Goal: Task Accomplishment & Management: Use online tool/utility

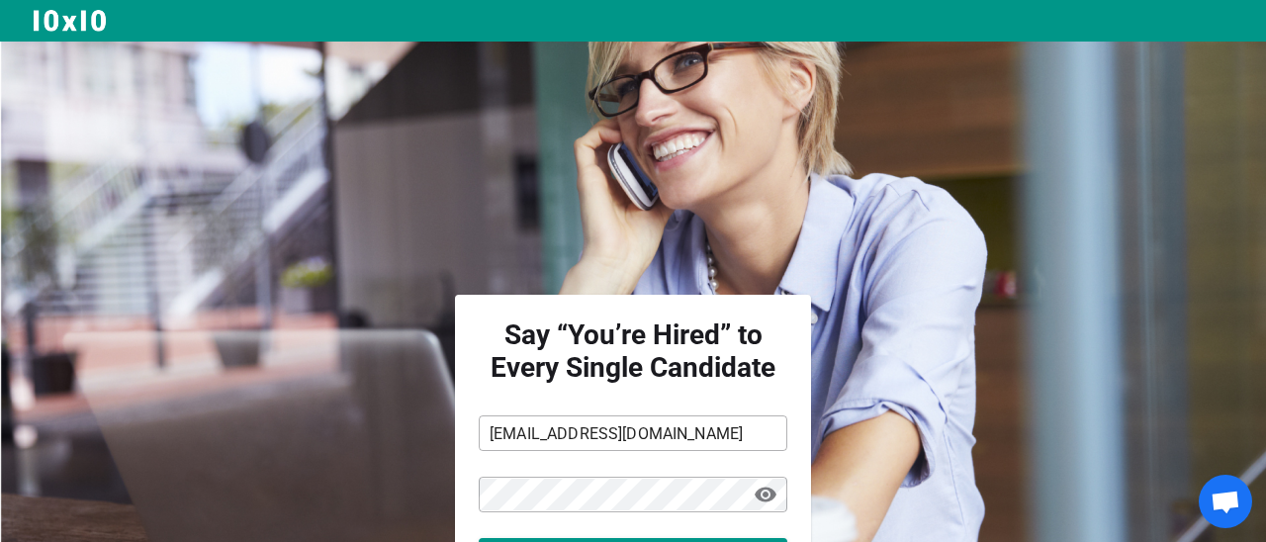
scroll to position [162, 0]
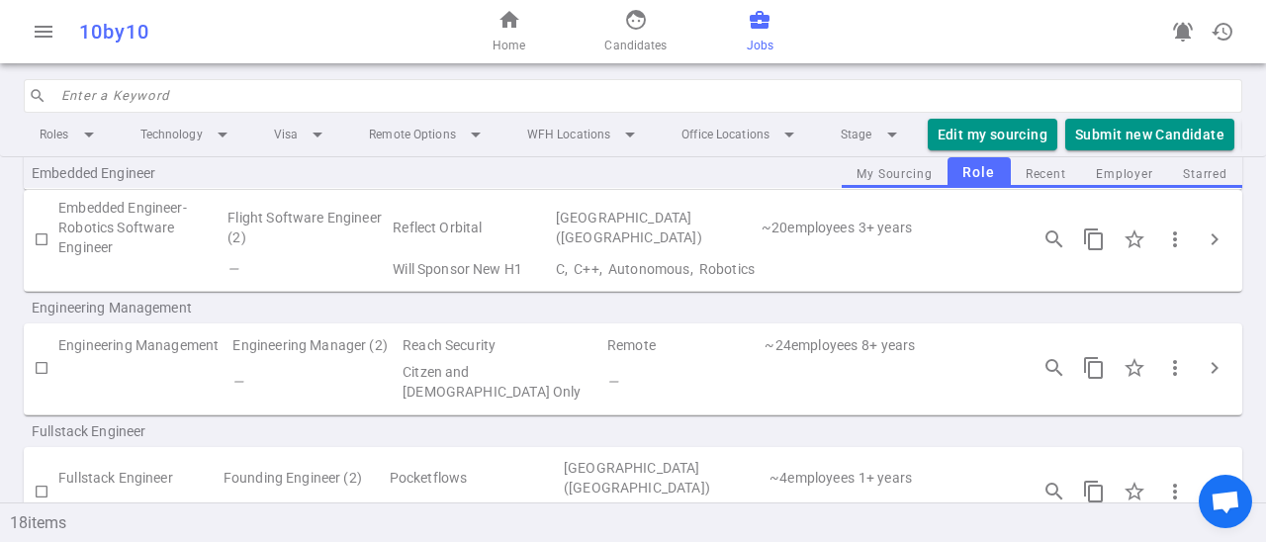
scroll to position [628, 0]
click at [1172, 372] on span "more_vert" at bounding box center [1175, 366] width 24 height 24
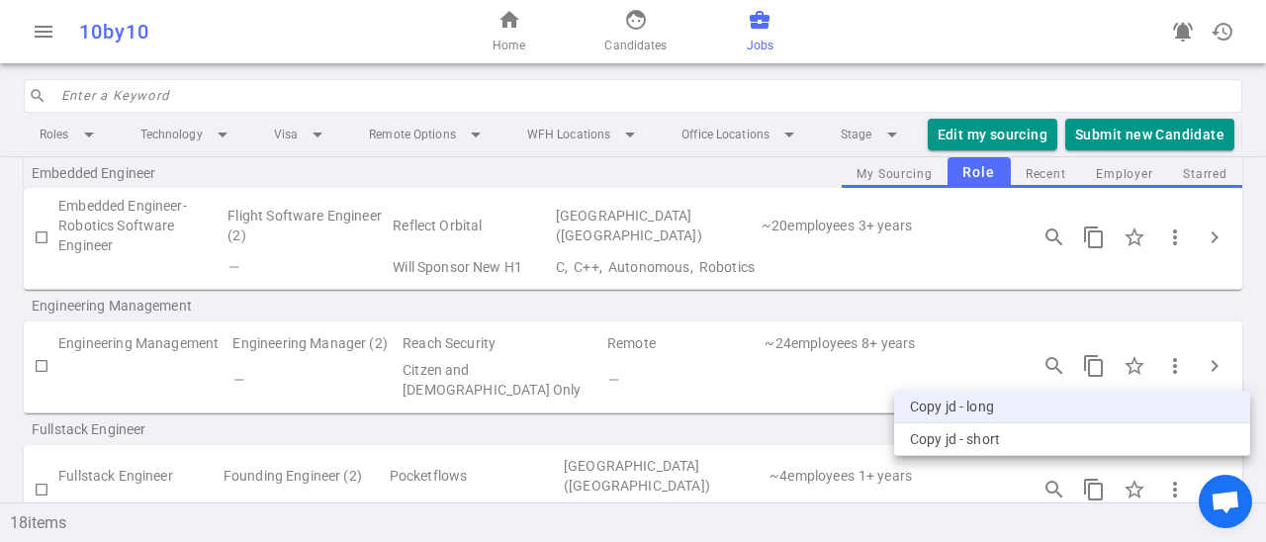
click at [1041, 406] on li "Copy JD - long" at bounding box center [1072, 407] width 356 height 33
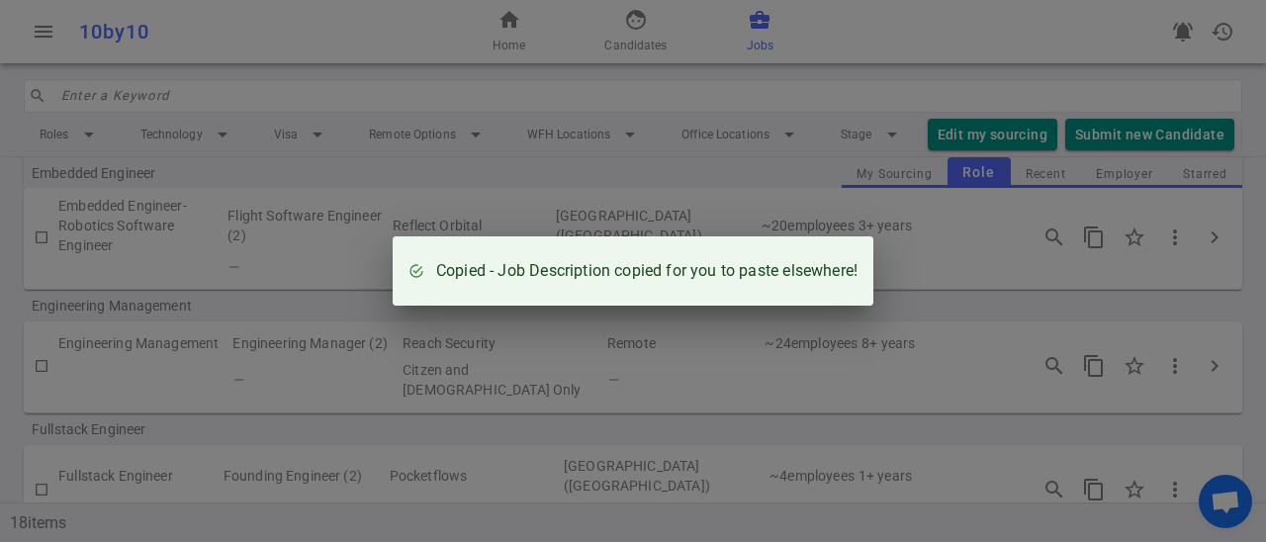
click at [894, 374] on div "Copied - Job Description copied for you to paste elsewhere!" at bounding box center [633, 271] width 1266 height 542
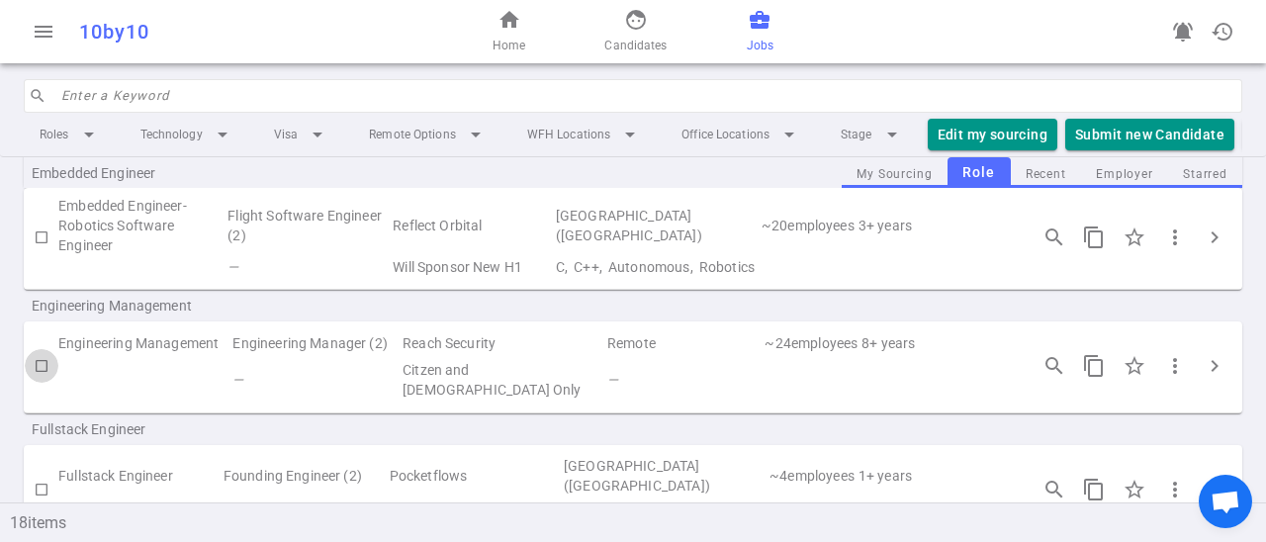
click at [42, 361] on input "checkbox" at bounding box center [42, 366] width 34 height 34
checkbox input "true"
click at [1177, 368] on span "more_vert" at bounding box center [1175, 366] width 24 height 24
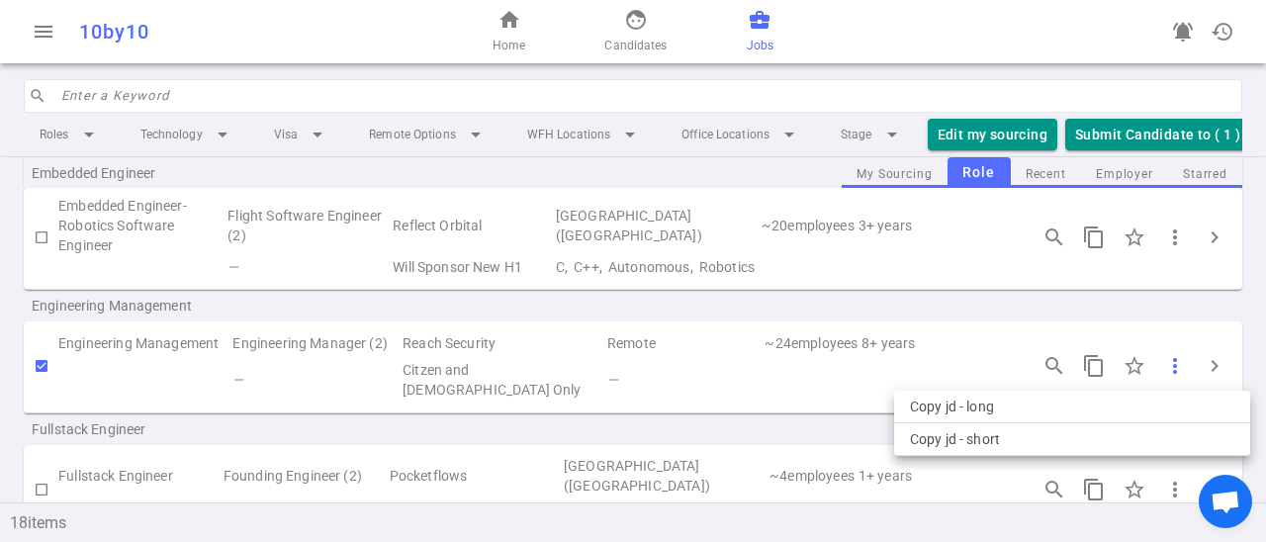
click at [1177, 368] on div at bounding box center [633, 271] width 1266 height 542
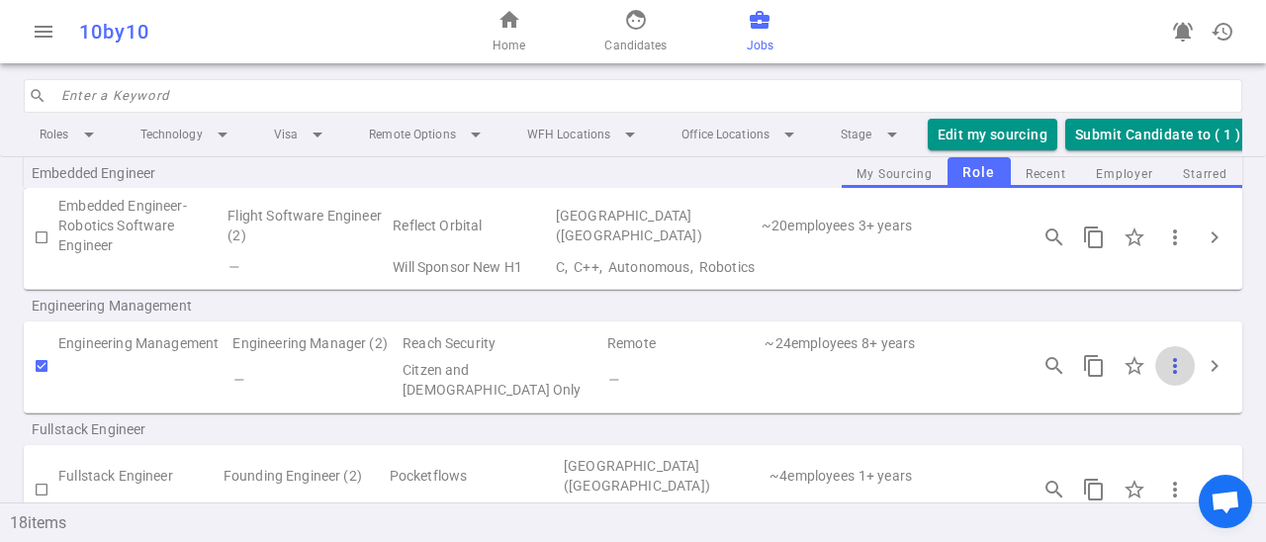
click at [1180, 365] on span "more_vert" at bounding box center [1175, 366] width 24 height 24
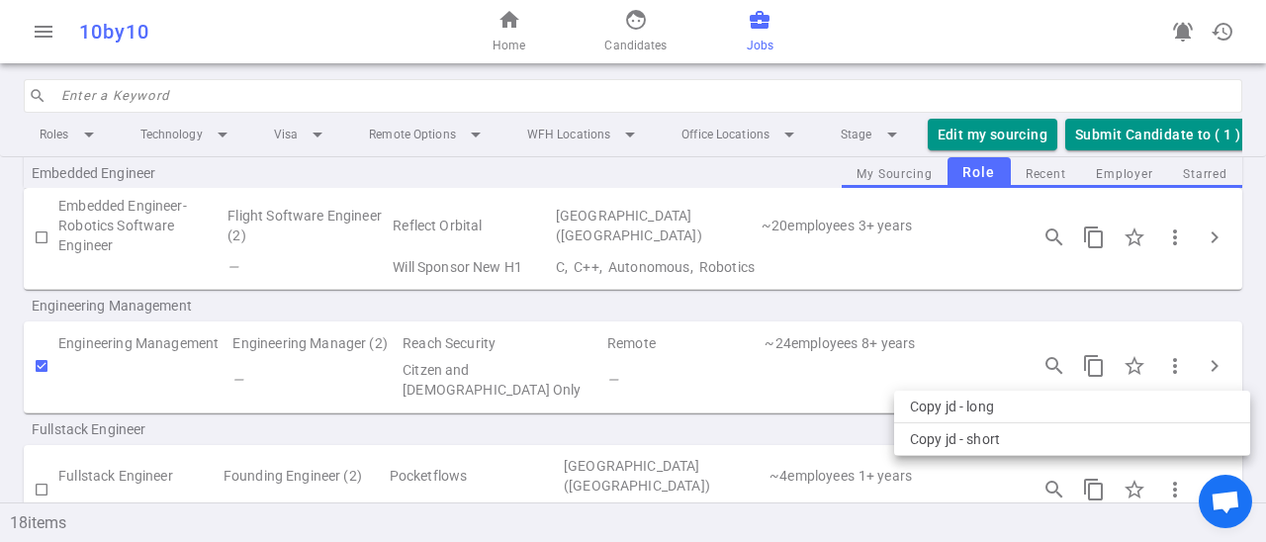
click at [1219, 365] on div at bounding box center [633, 271] width 1266 height 542
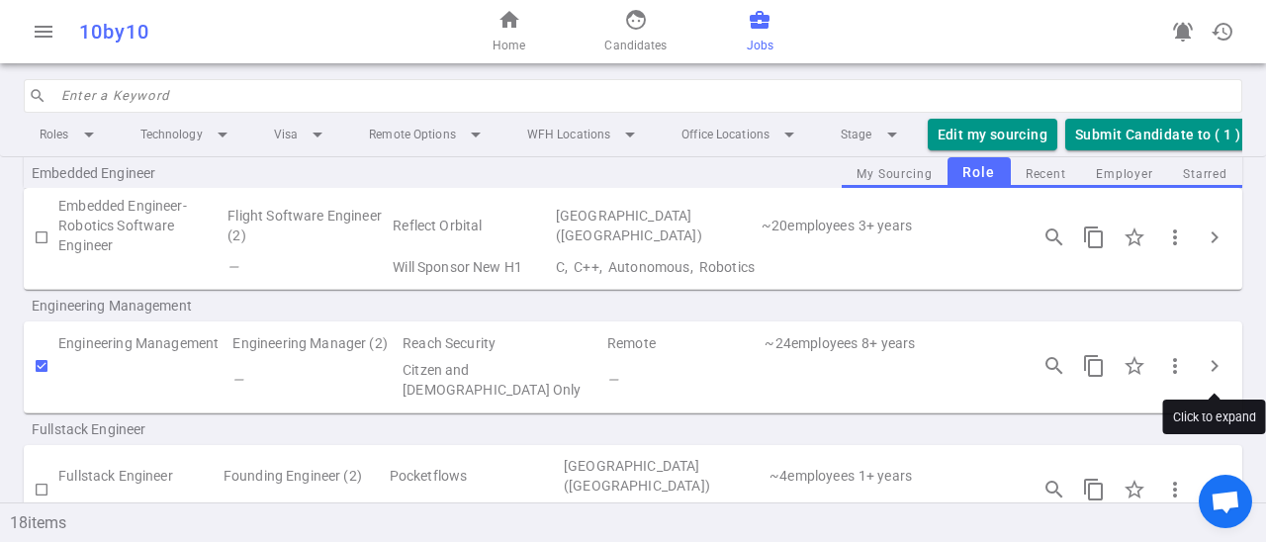
click at [1219, 365] on span "chevron_right" at bounding box center [1215, 366] width 24 height 24
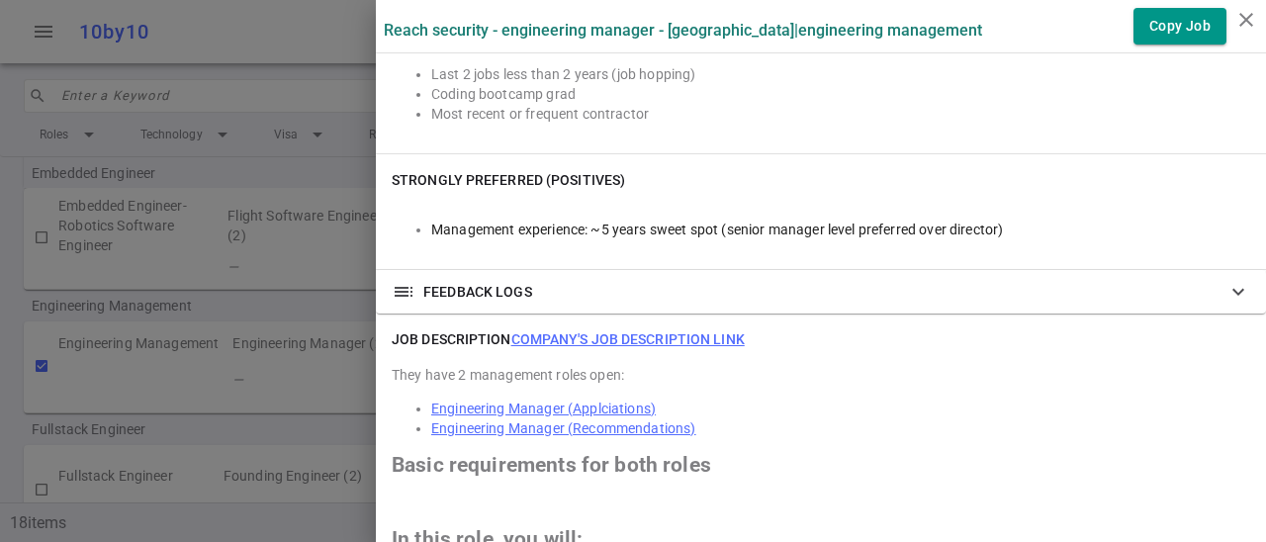
scroll to position [696, 0]
